Goal: Task Accomplishment & Management: Use online tool/utility

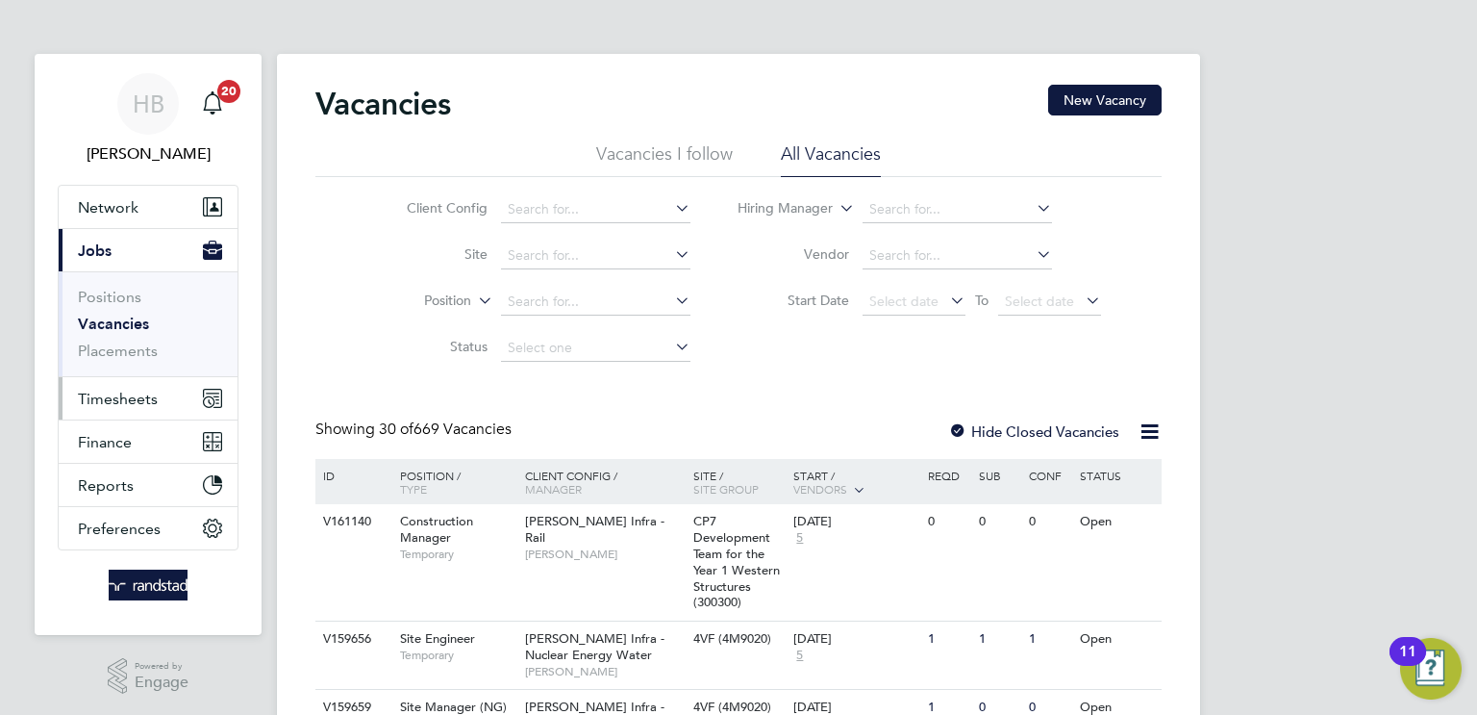
click at [133, 398] on span "Timesheets" at bounding box center [118, 399] width 80 height 18
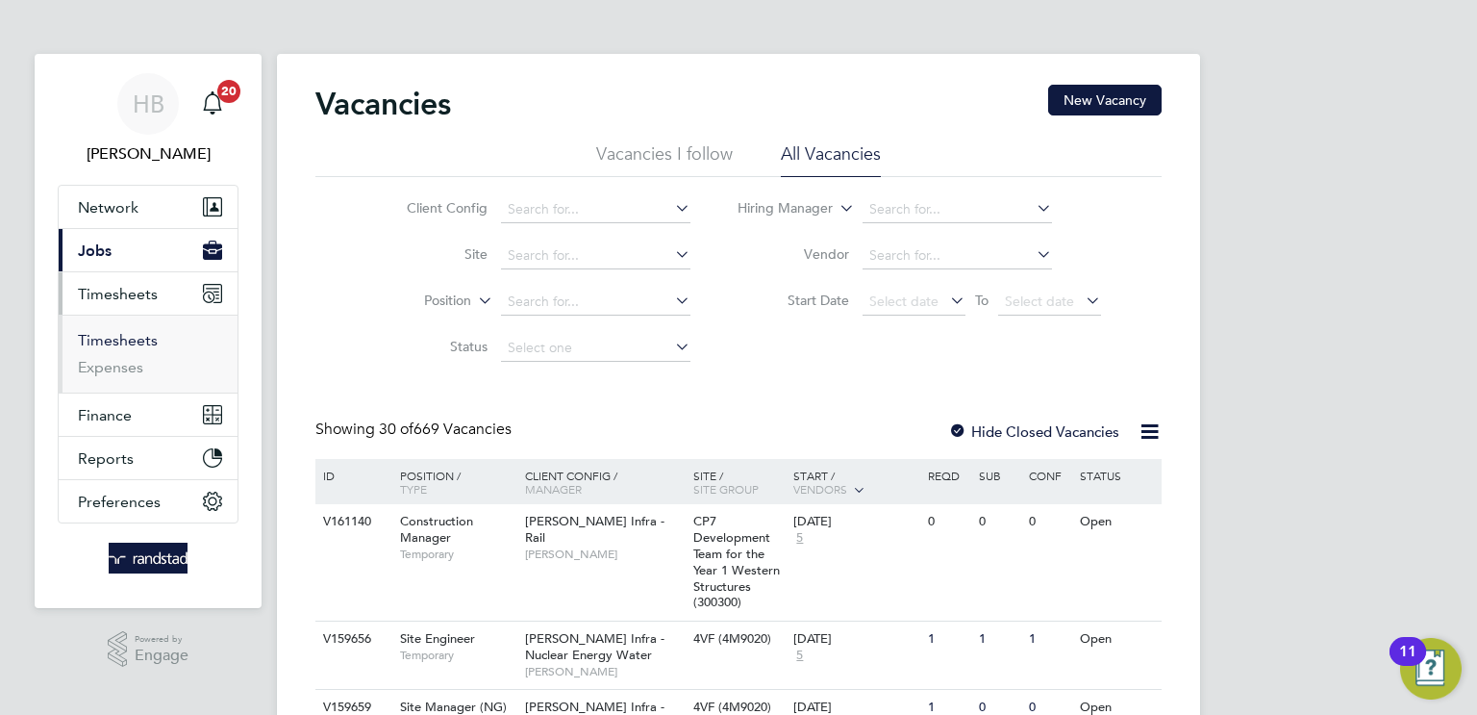
click at [111, 337] on link "Timesheets" at bounding box center [118, 340] width 80 height 18
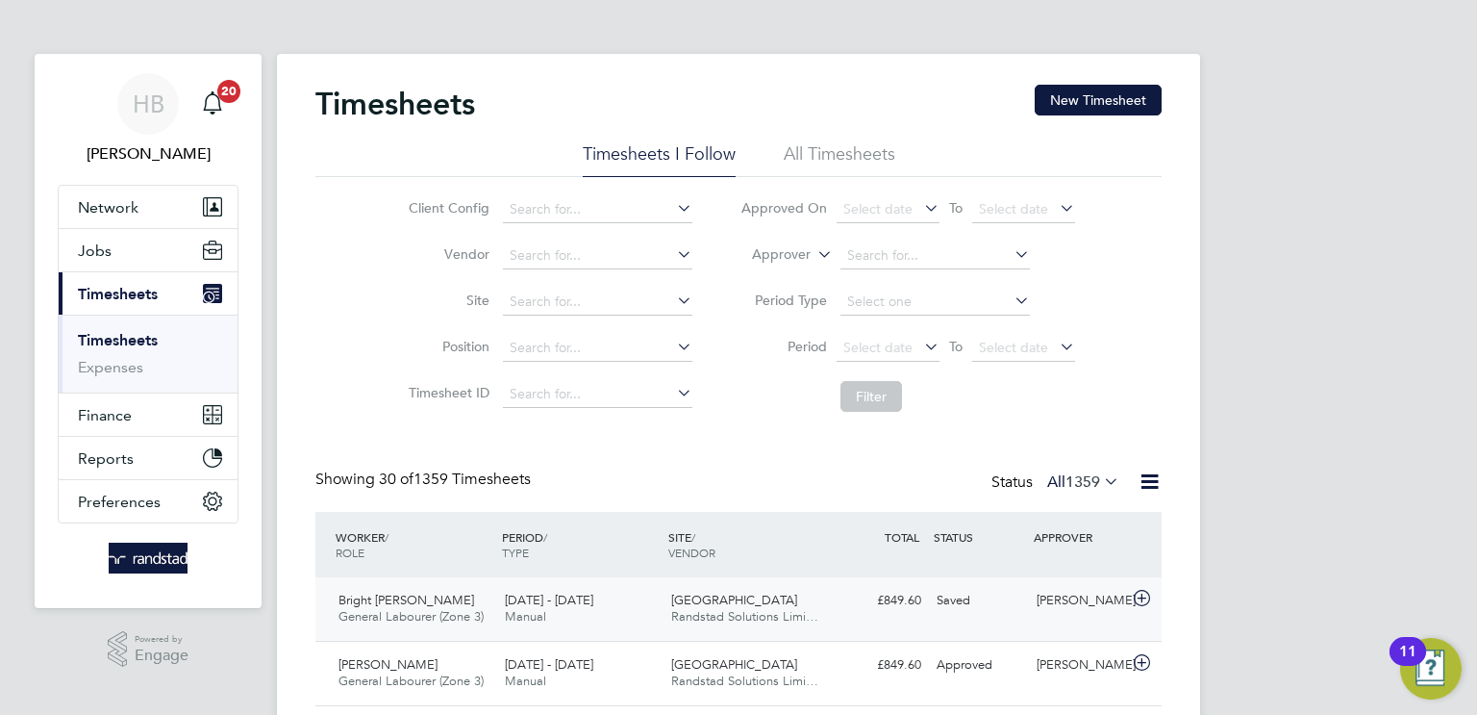
click at [788, 597] on div "Spencers Park Randstad Solutions Limi…" at bounding box center [747, 609] width 166 height 48
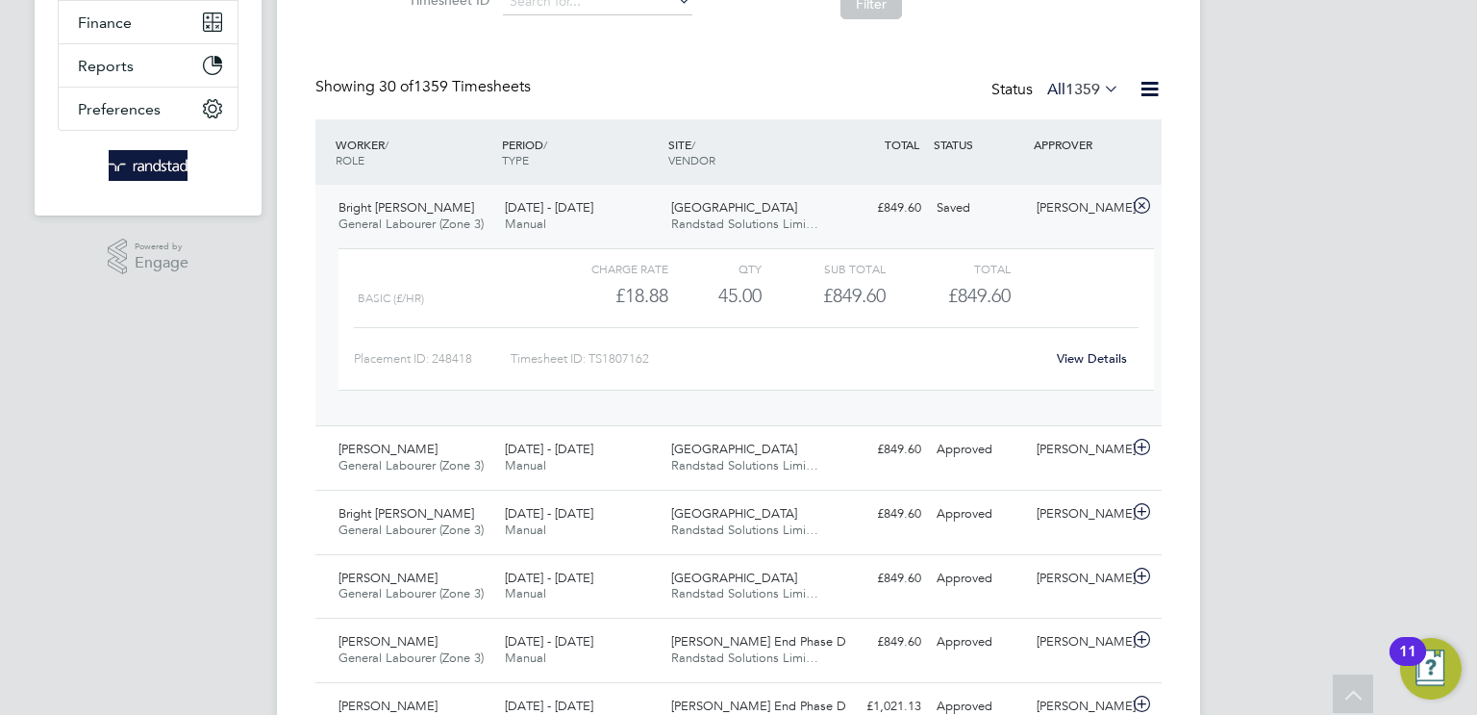
click at [1087, 354] on link "View Details" at bounding box center [1092, 358] width 70 height 16
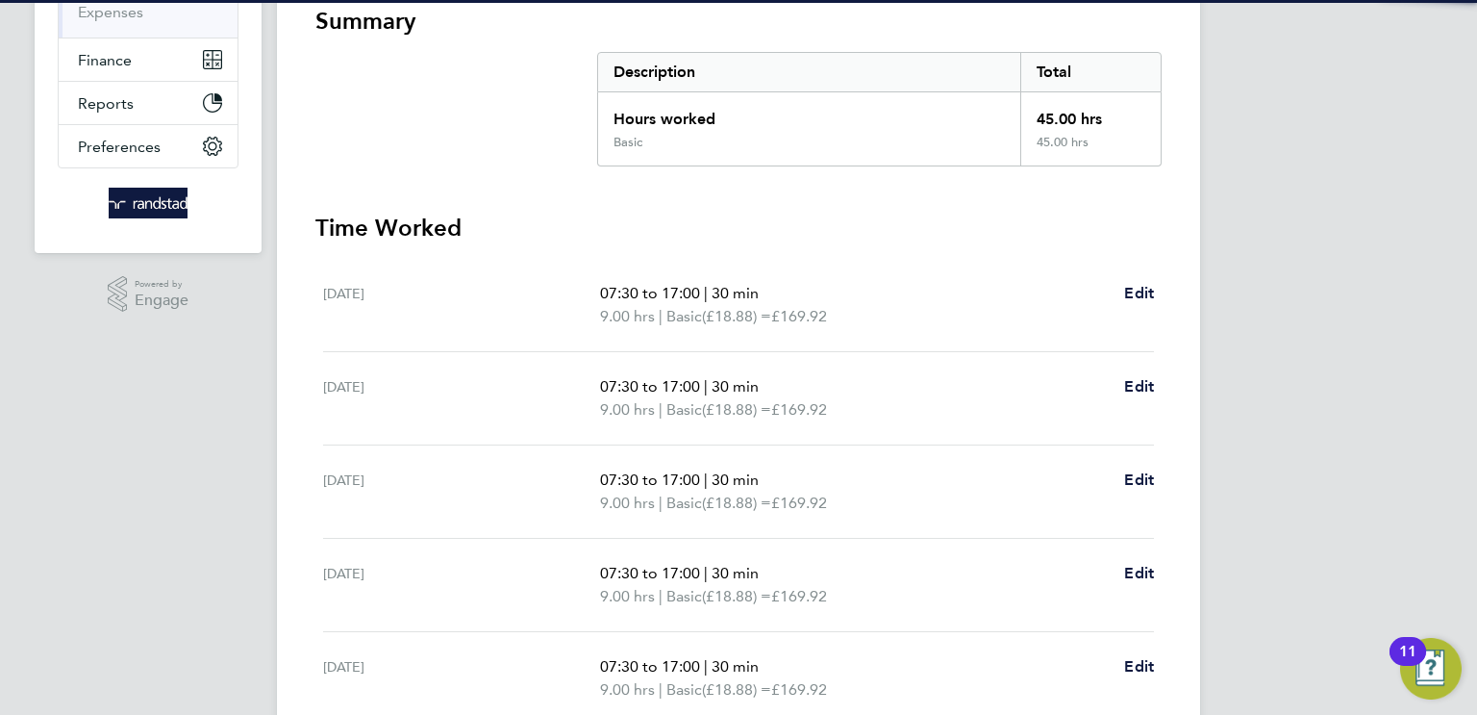
scroll to position [671, 0]
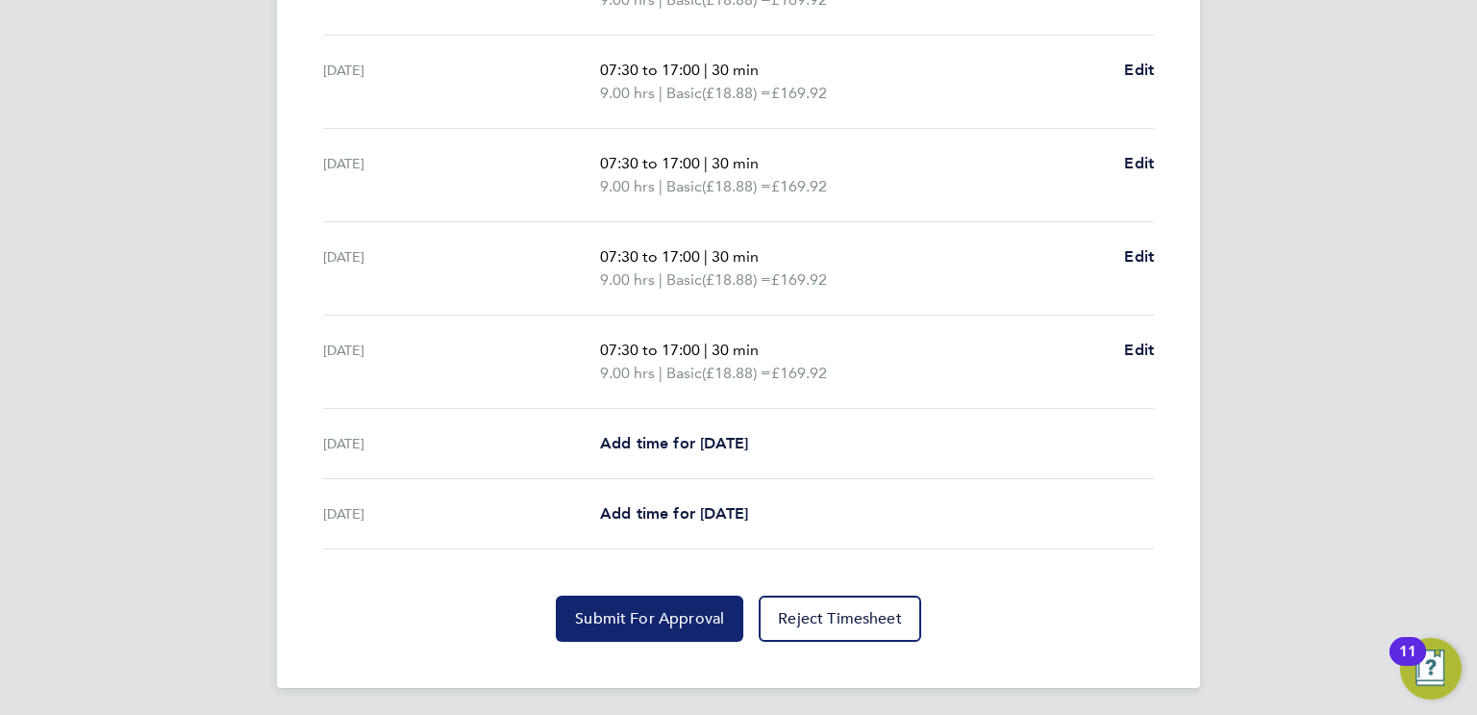
click at [673, 614] on span "Submit For Approval" at bounding box center [649, 618] width 149 height 19
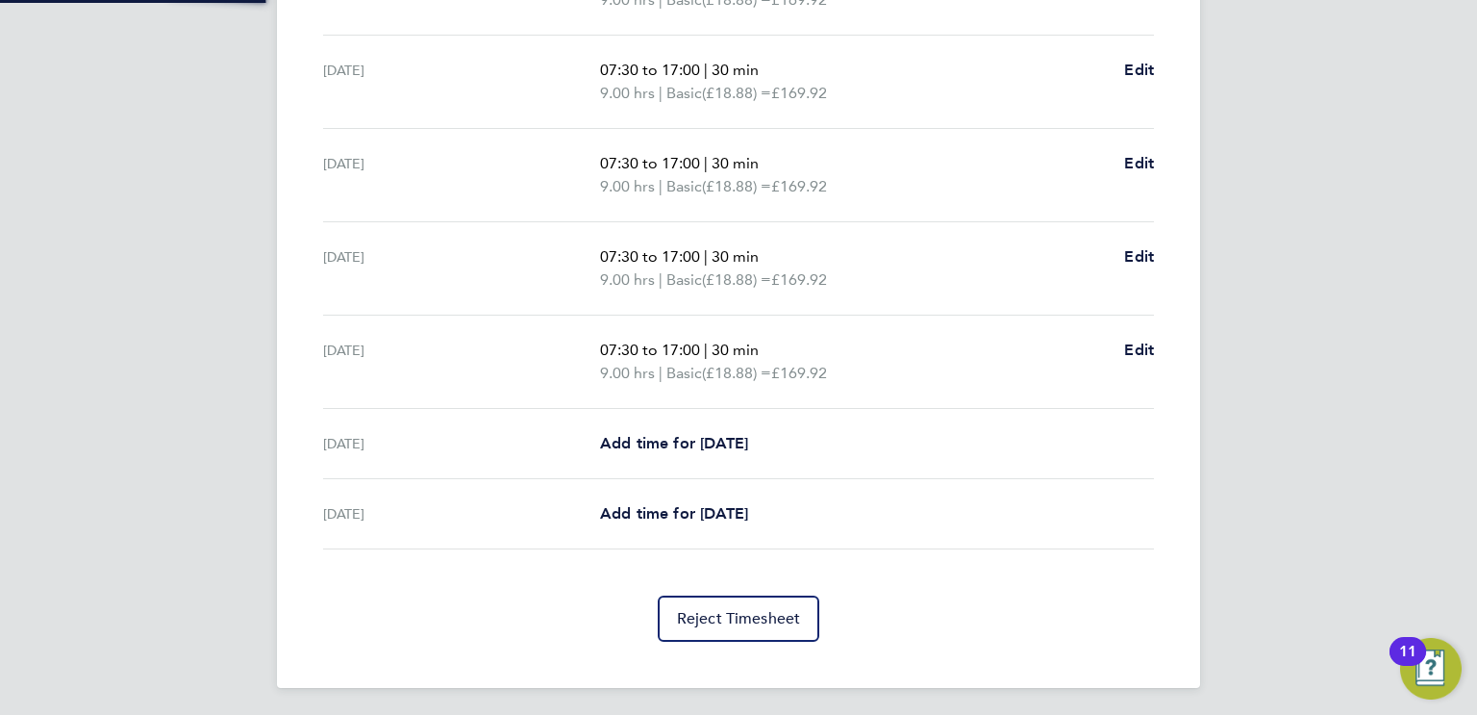
scroll to position [670, 0]
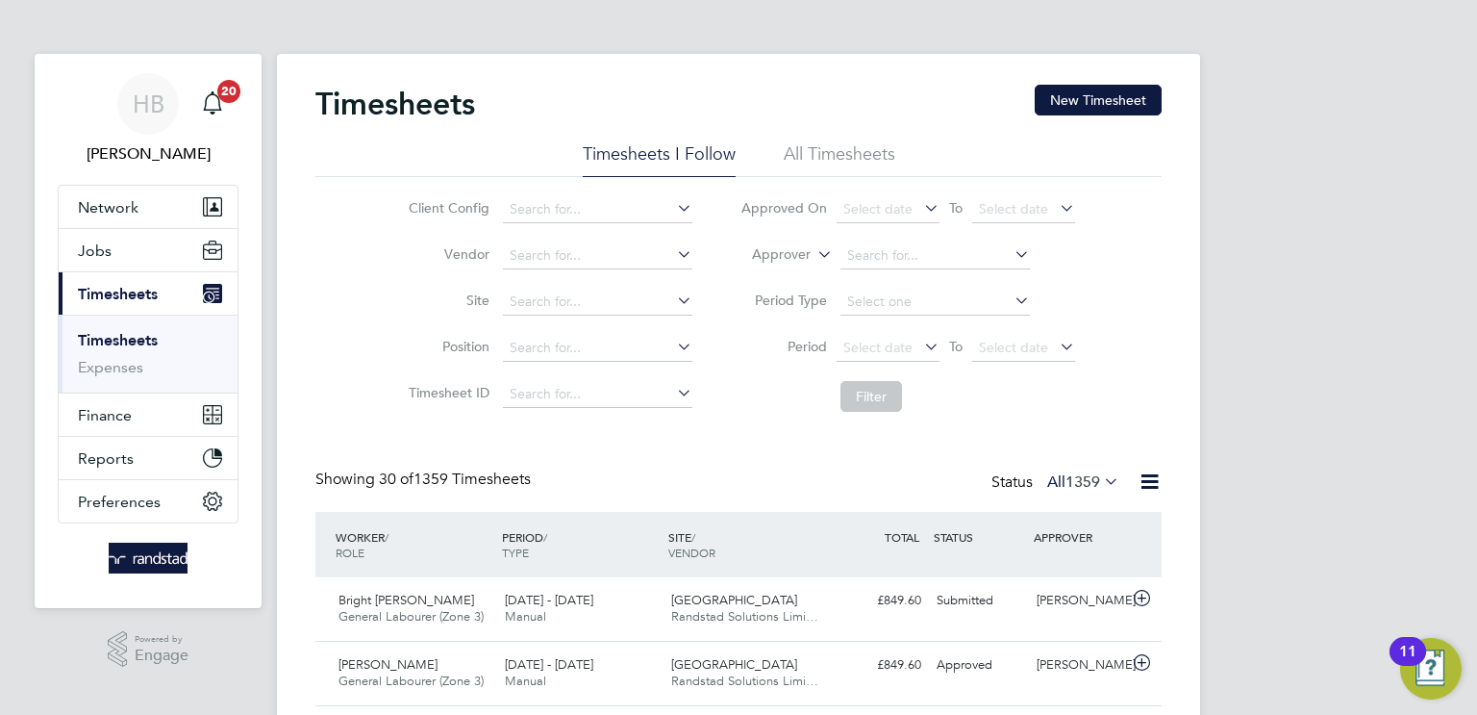
click at [133, 344] on link "Timesheets" at bounding box center [118, 340] width 80 height 18
click at [1058, 87] on button "New Timesheet" at bounding box center [1098, 100] width 127 height 31
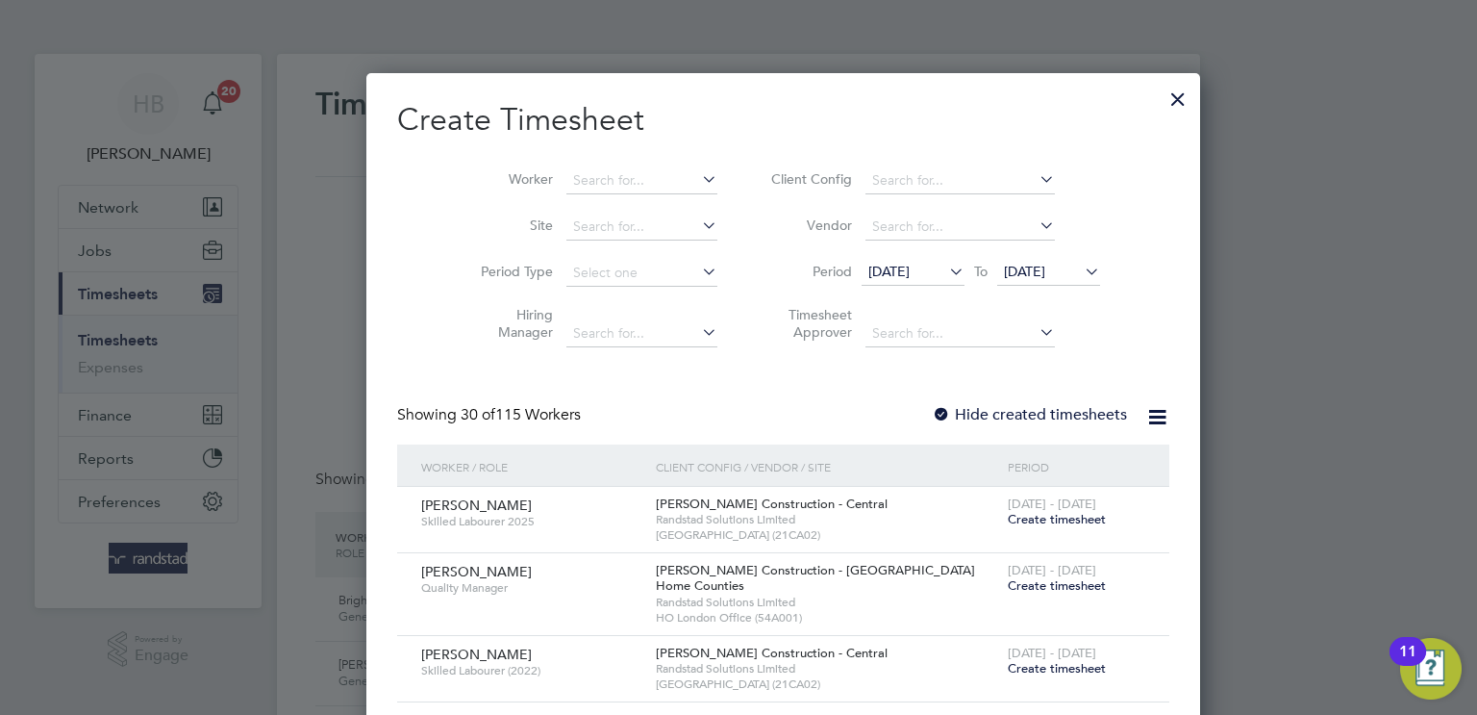
scroll to position [3723, 744]
click at [612, 173] on input at bounding box center [642, 180] width 151 height 27
click at [593, 208] on li "[PERSON_NAME]" at bounding box center [608, 206] width 174 height 26
type input "[PERSON_NAME]"
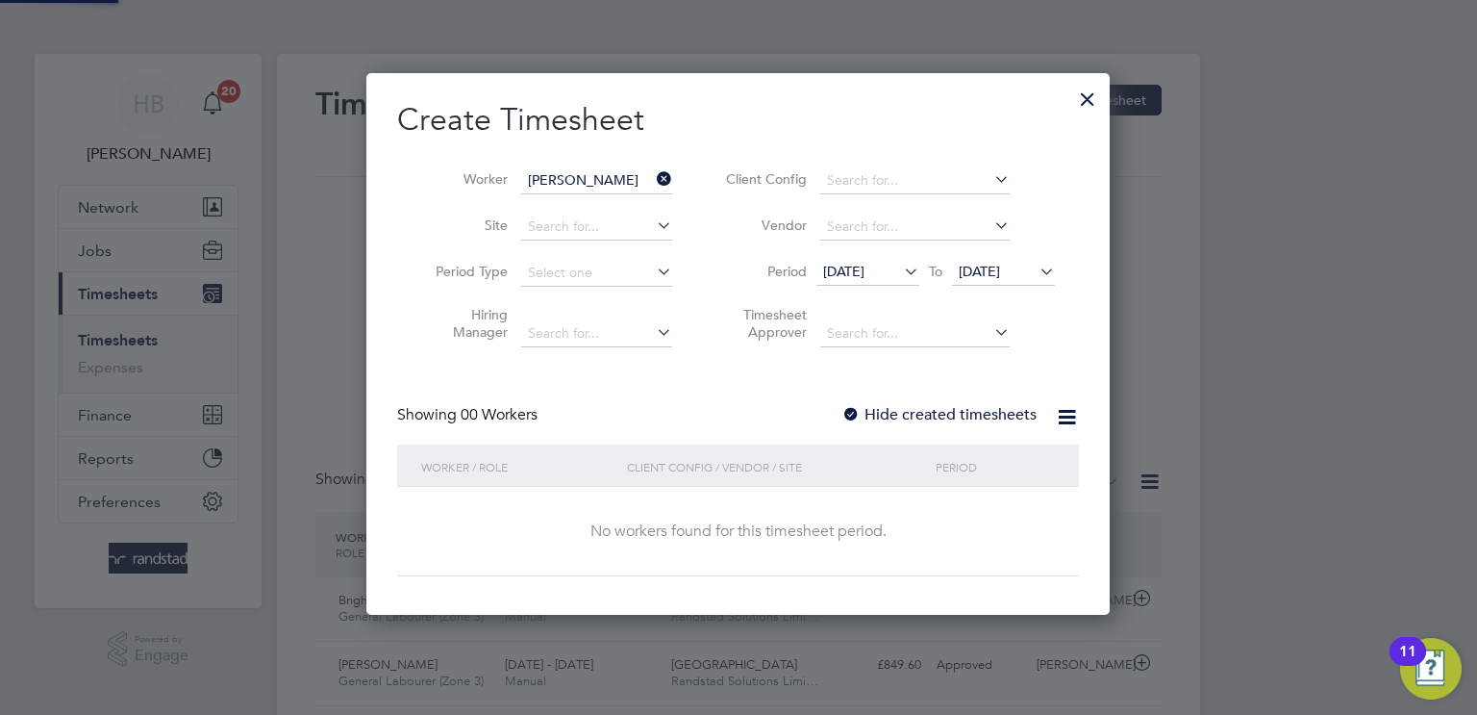
scroll to position [541, 744]
click at [856, 409] on div at bounding box center [851, 415] width 19 height 19
click at [1086, 99] on div at bounding box center [1087, 94] width 35 height 35
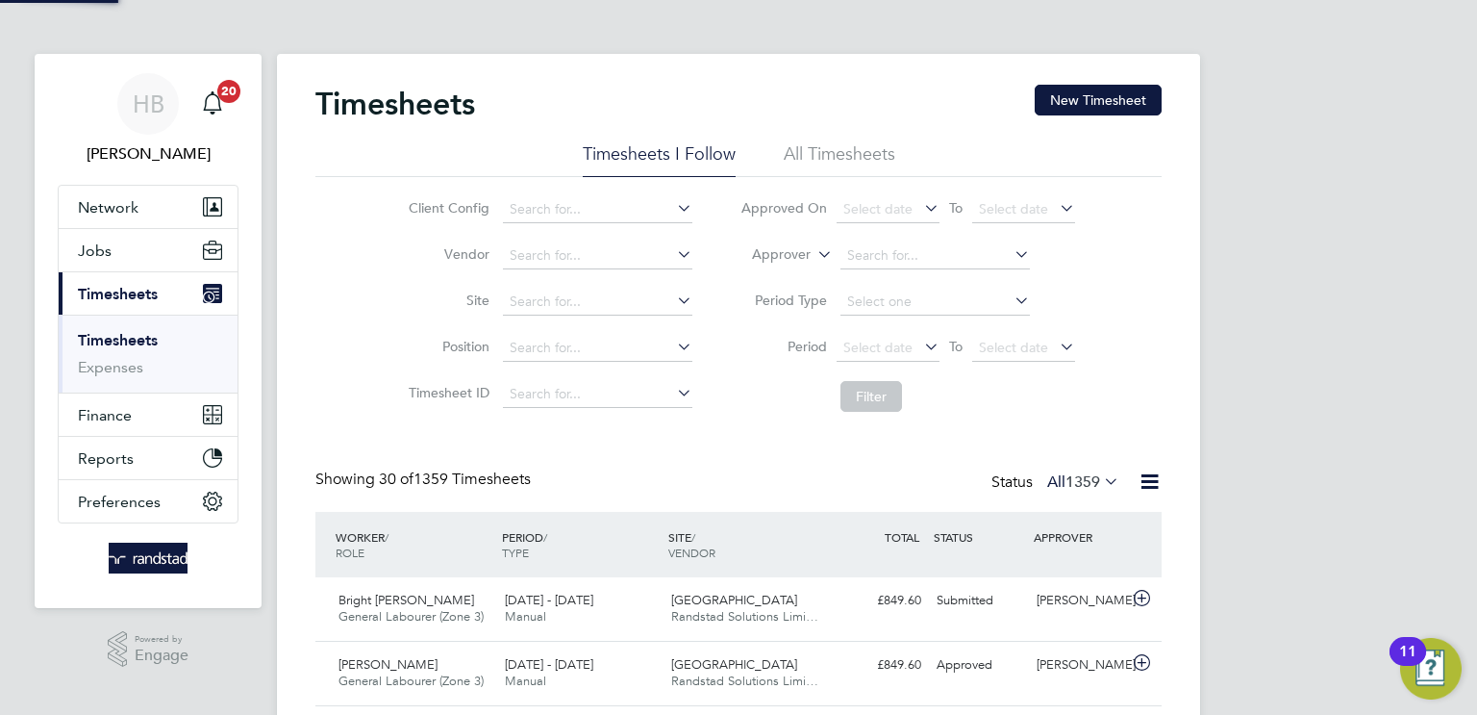
scroll to position [48, 167]
